Goal: Information Seeking & Learning: Find specific fact

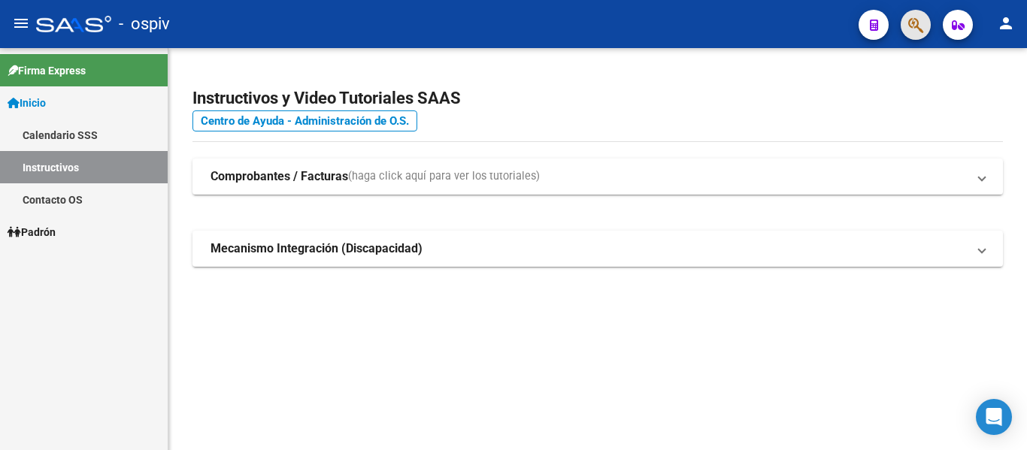
click at [926, 25] on button "button" at bounding box center [916, 25] width 30 height 30
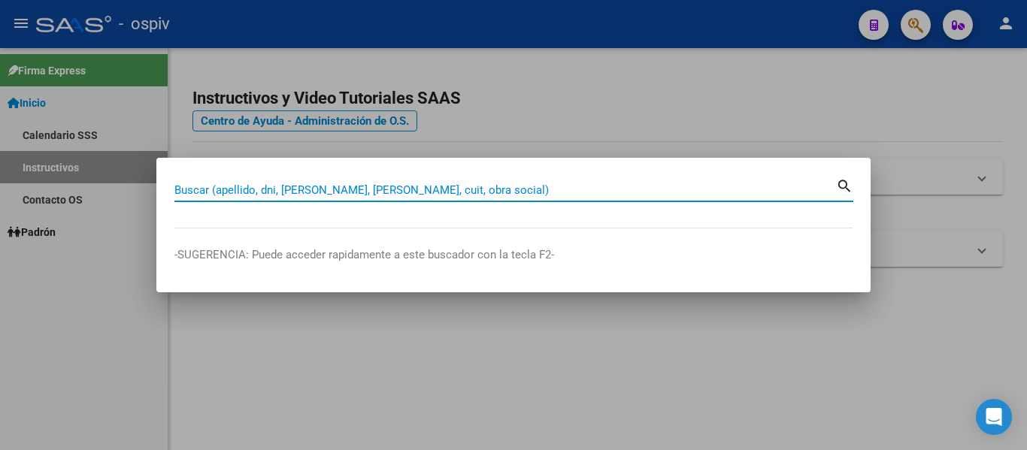
click at [479, 195] on input "Buscar (apellido, dni, [PERSON_NAME], [PERSON_NAME], cuit, obra social)" at bounding box center [505, 190] width 662 height 14
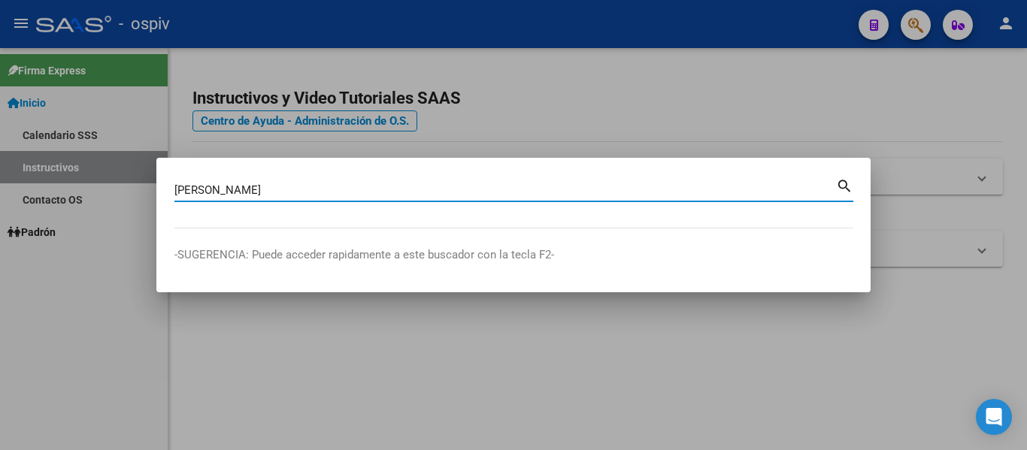
type input "[PERSON_NAME]"
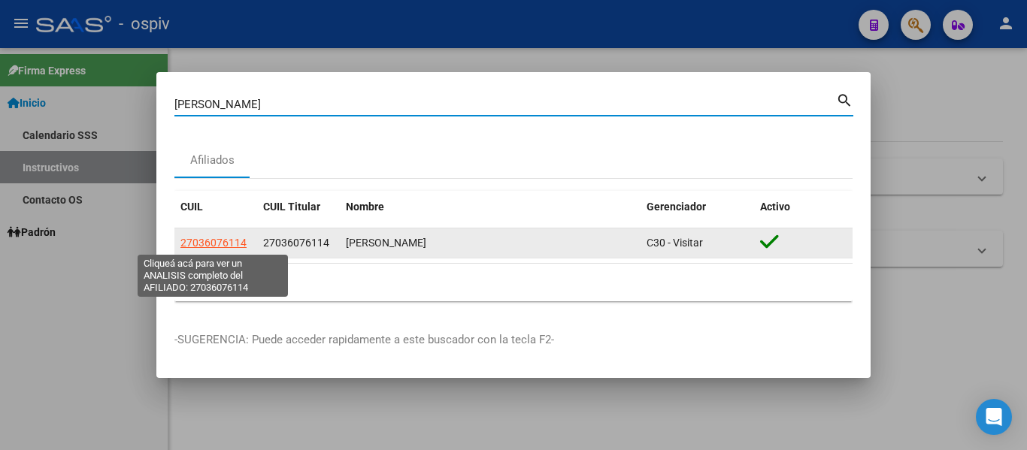
click at [233, 237] on span "27036076114" at bounding box center [213, 243] width 66 height 12
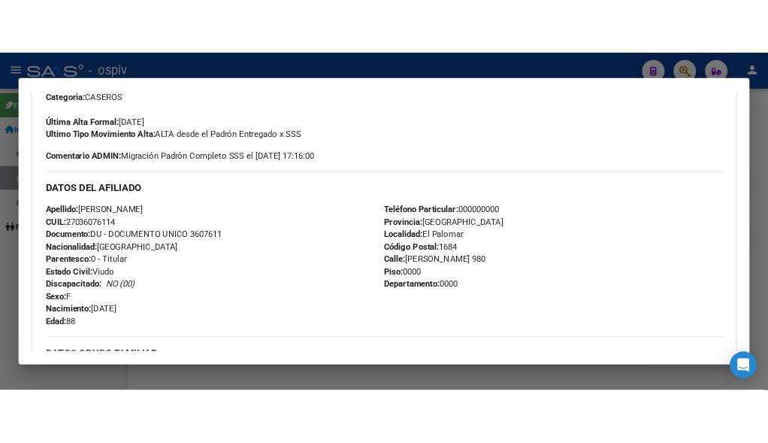
scroll to position [451, 0]
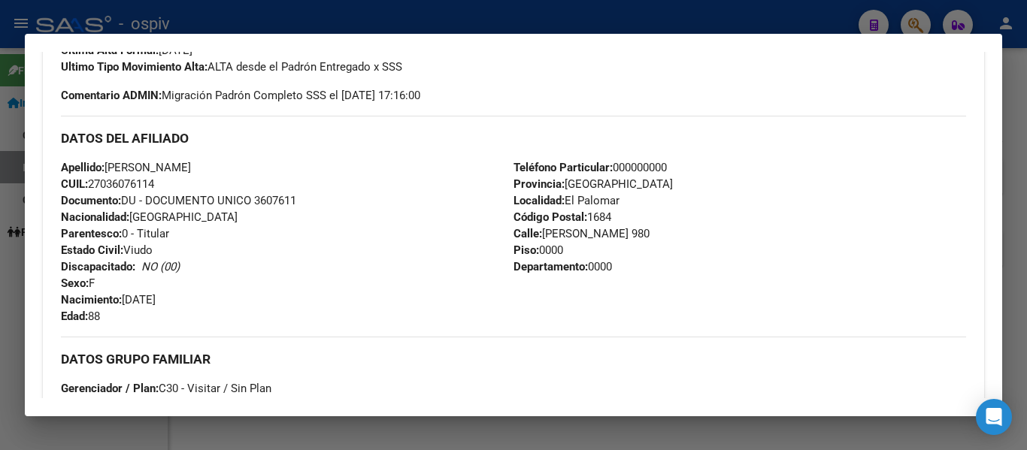
drag, startPoint x: 562, startPoint y: 197, endPoint x: 620, endPoint y: 198, distance: 58.7
click at [620, 198] on div "Teléfono Particular: 000000000 Provincia: [GEOGRAPHIC_DATA] Localidad: [GEOGRAP…" at bounding box center [739, 241] width 453 height 165
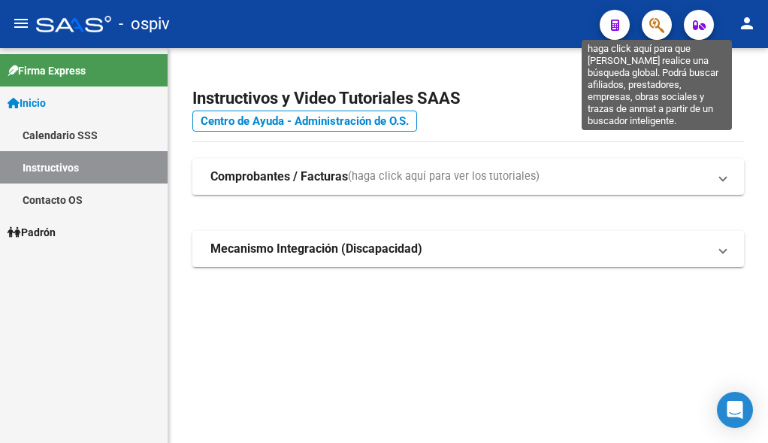
click at [662, 23] on icon "button" at bounding box center [657, 25] width 15 height 17
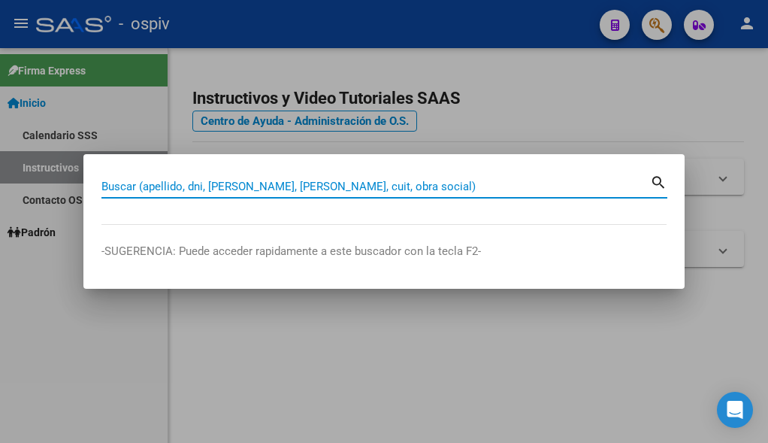
click at [315, 184] on input "Buscar (apellido, dni, [PERSON_NAME], [PERSON_NAME], cuit, obra social)" at bounding box center [375, 187] width 549 height 14
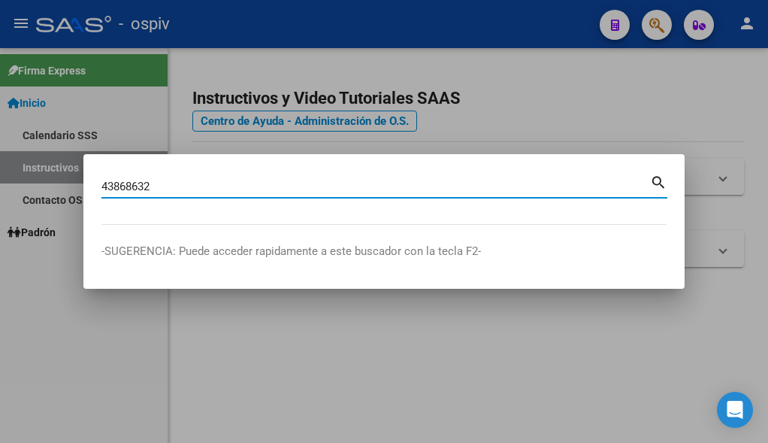
type input "43868632"
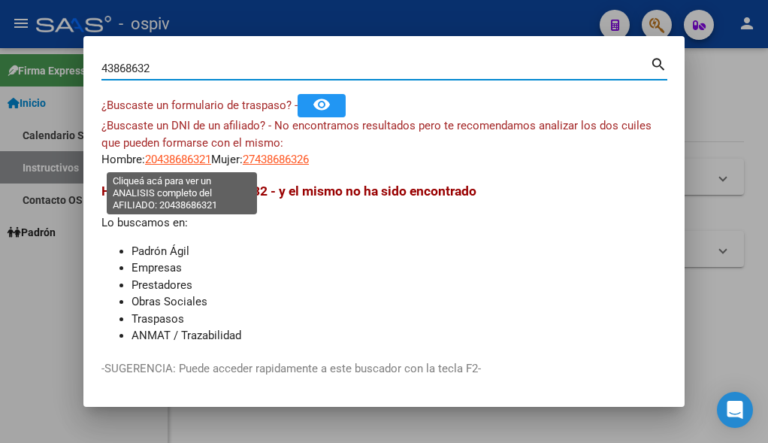
click at [184, 159] on span "20438686321" at bounding box center [178, 160] width 66 height 14
type textarea "20438686321"
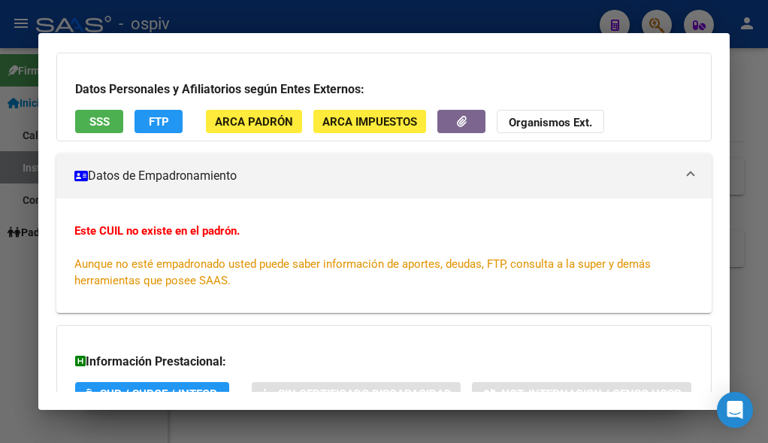
scroll to position [0, 0]
